Goal: Information Seeking & Learning: Learn about a topic

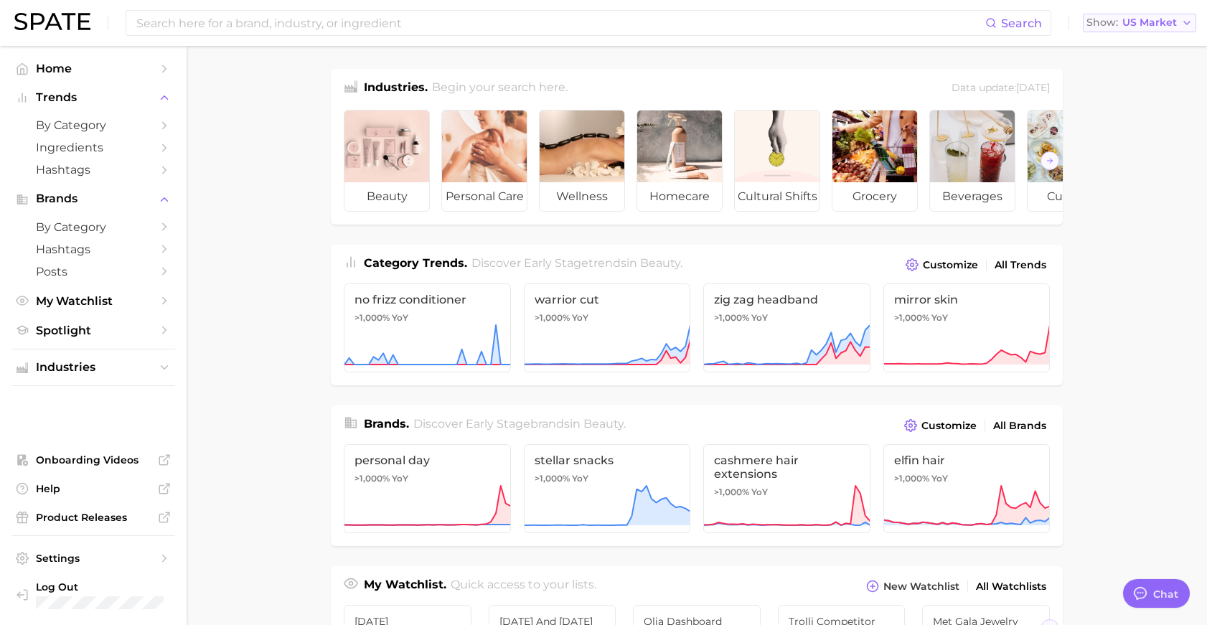
click at [1148, 20] on span "US Market" at bounding box center [1149, 23] width 55 height 8
click at [1142, 185] on button "Global" at bounding box center [1146, 176] width 126 height 26
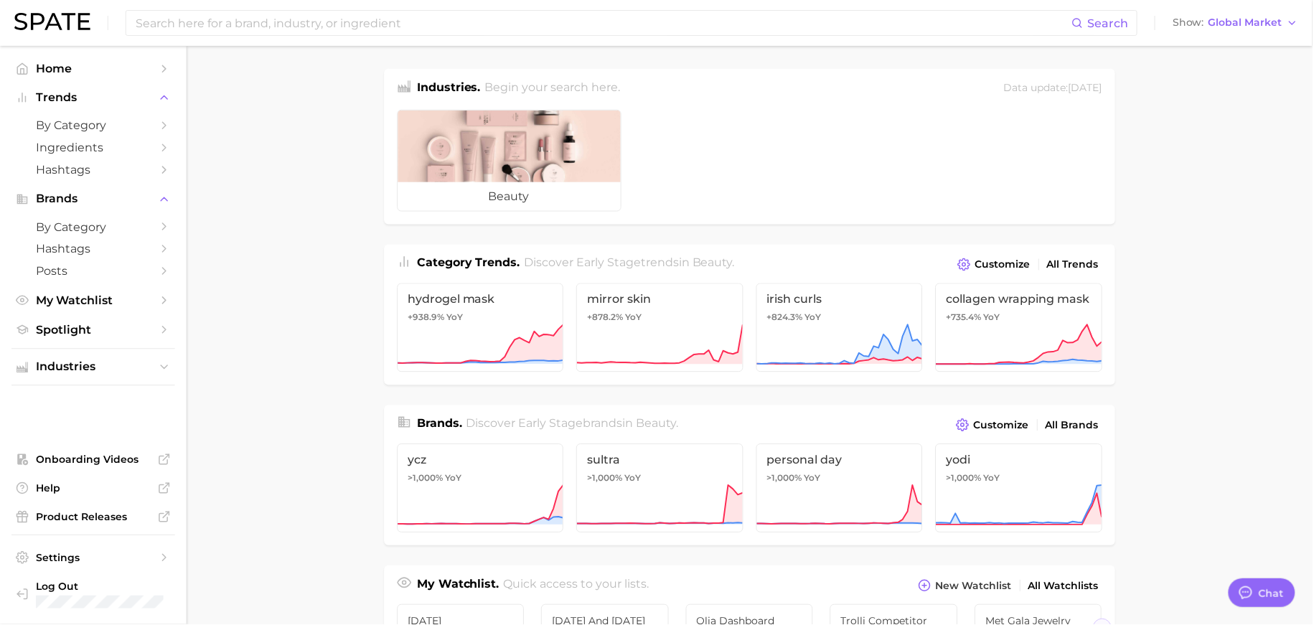
type textarea "x"
click at [255, 29] on input at bounding box center [606, 23] width 942 height 24
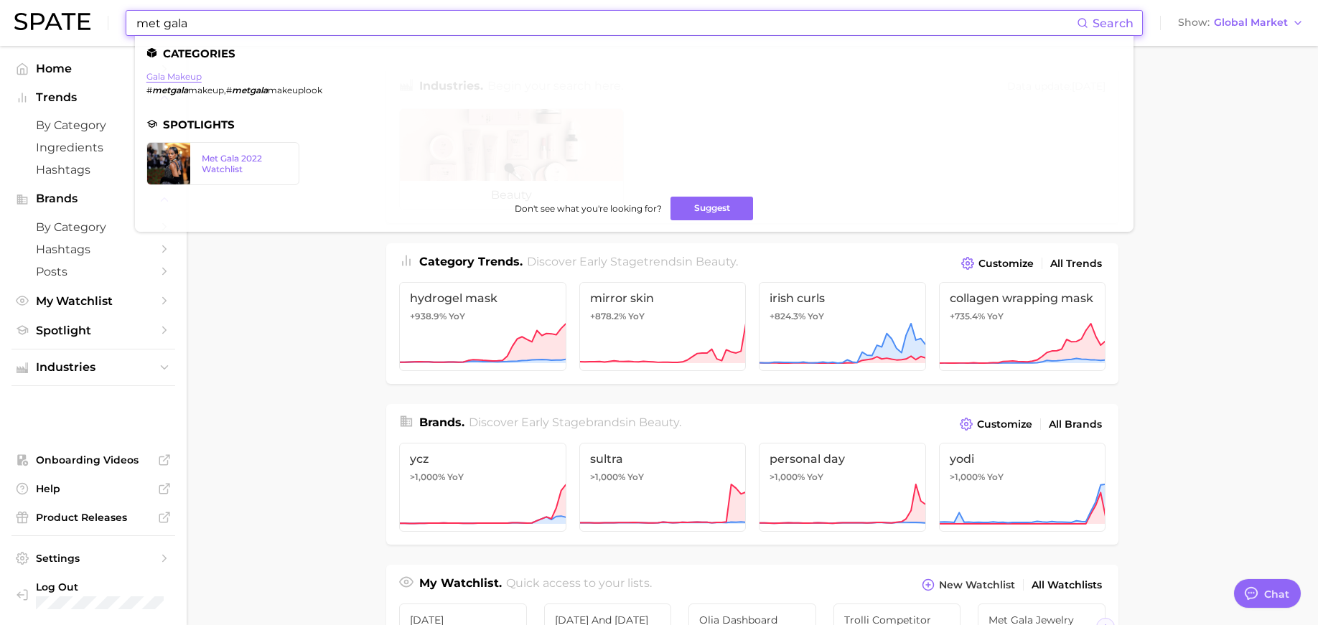
type input "met gala"
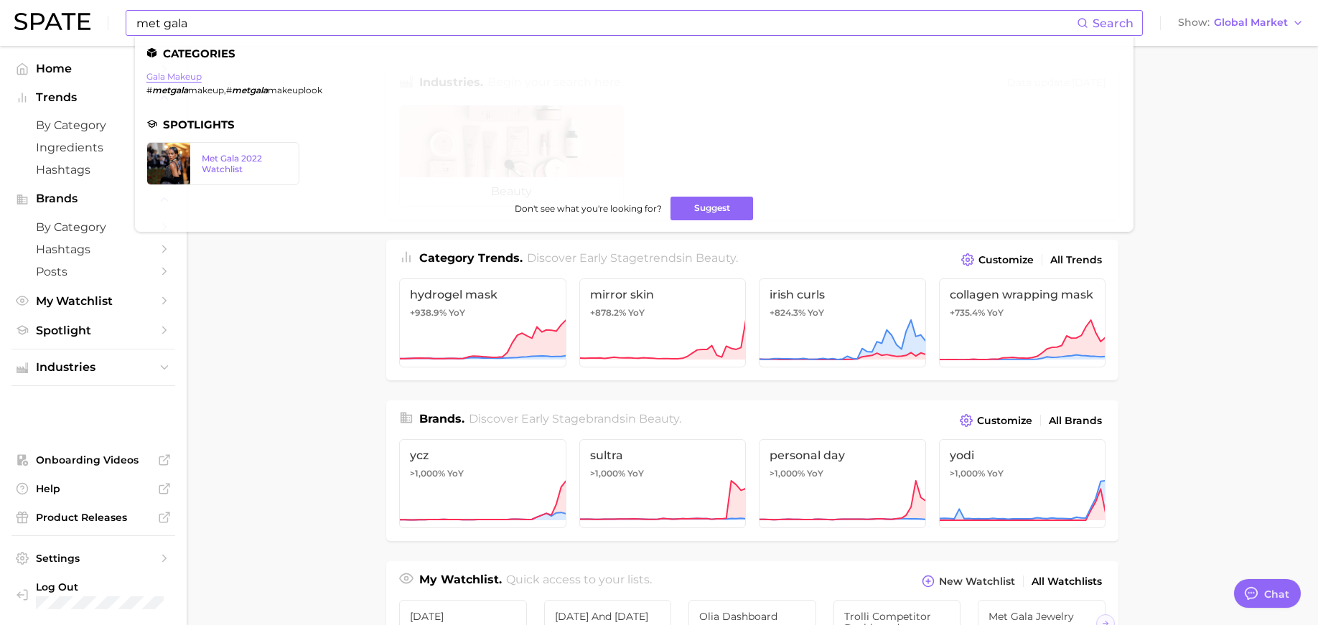
click at [192, 77] on link "gala makeup" at bounding box center [173, 76] width 55 height 11
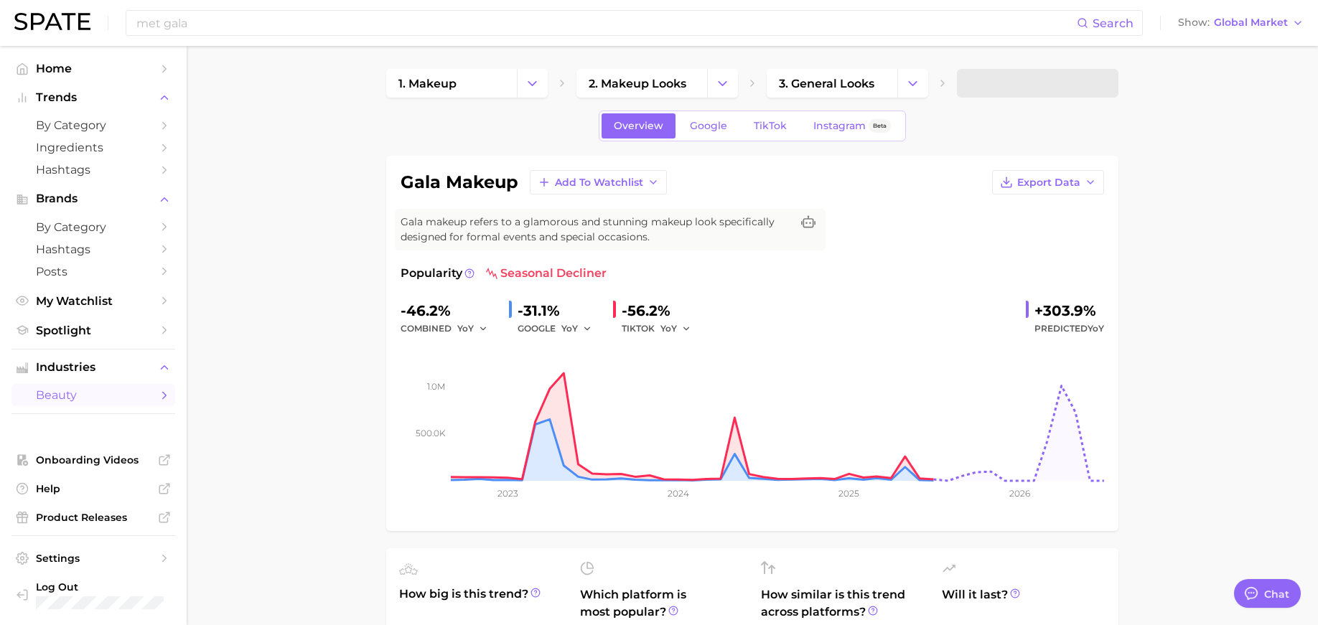
type textarea "x"
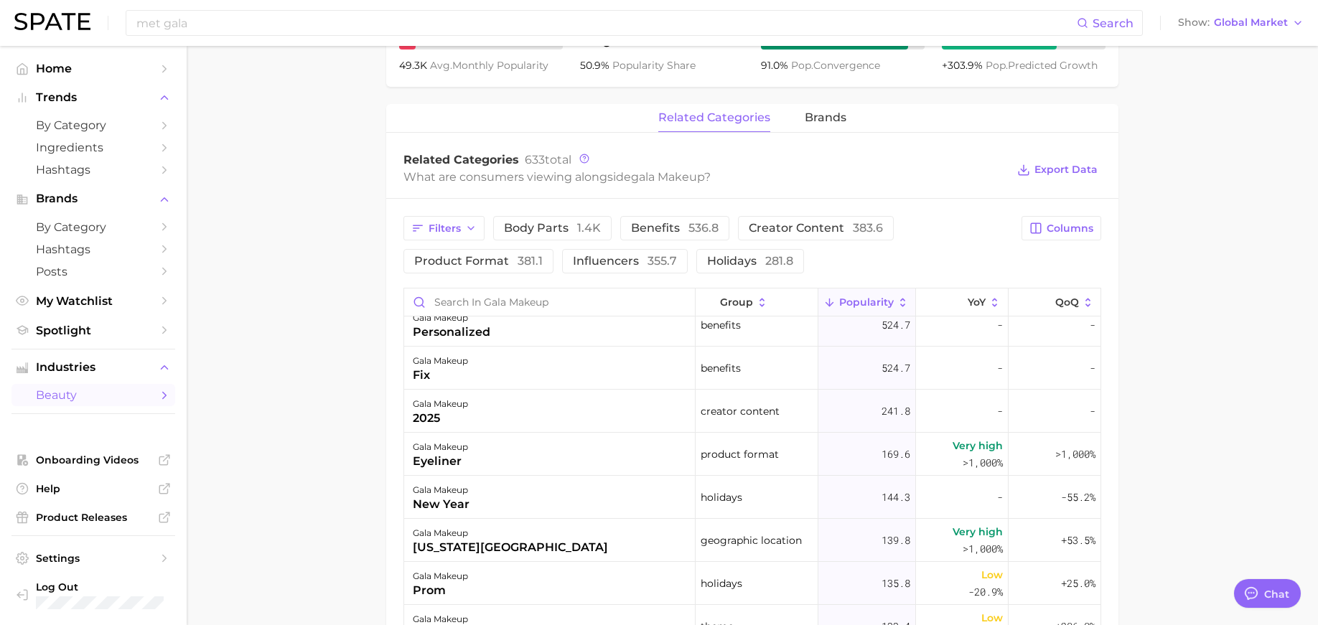
scroll to position [603, 0]
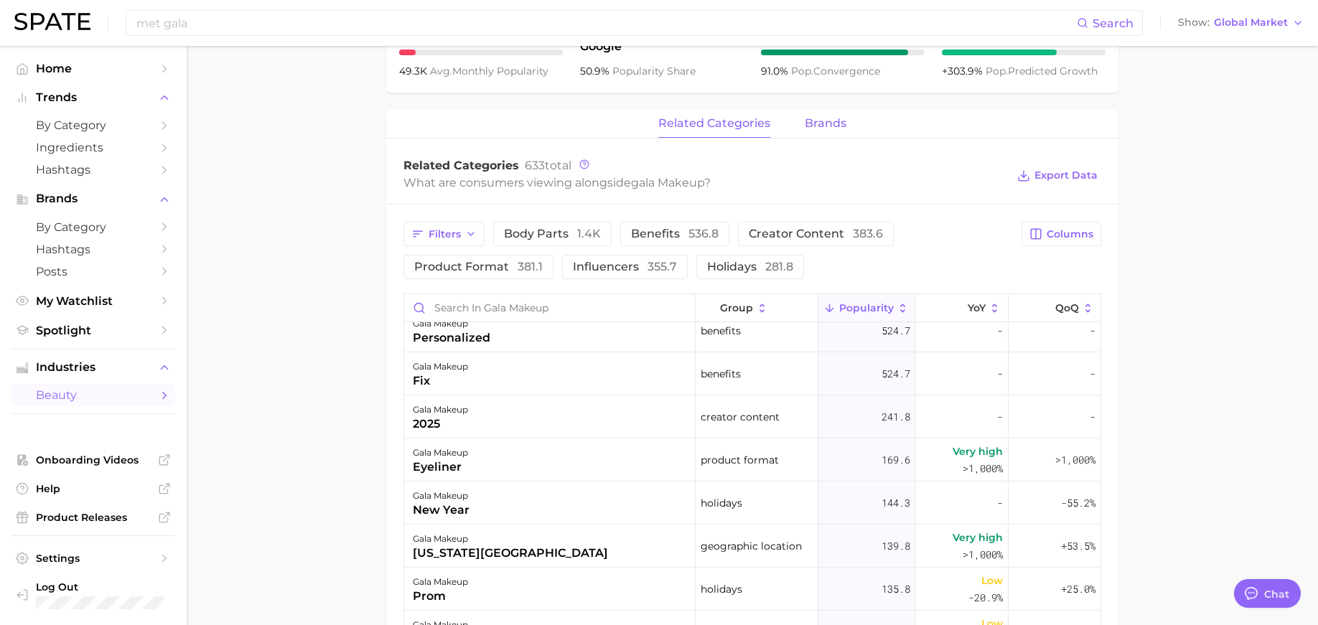
click at [842, 128] on span "brands" at bounding box center [825, 123] width 42 height 13
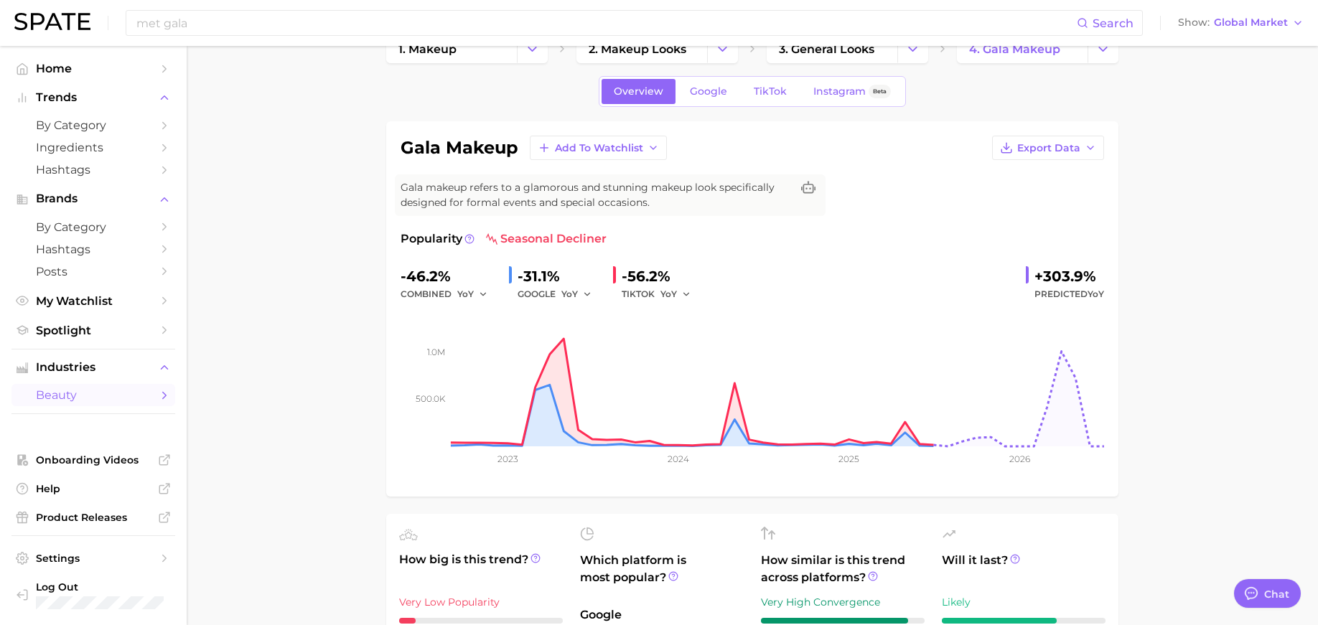
scroll to position [0, 0]
